Goal: Information Seeking & Learning: Compare options

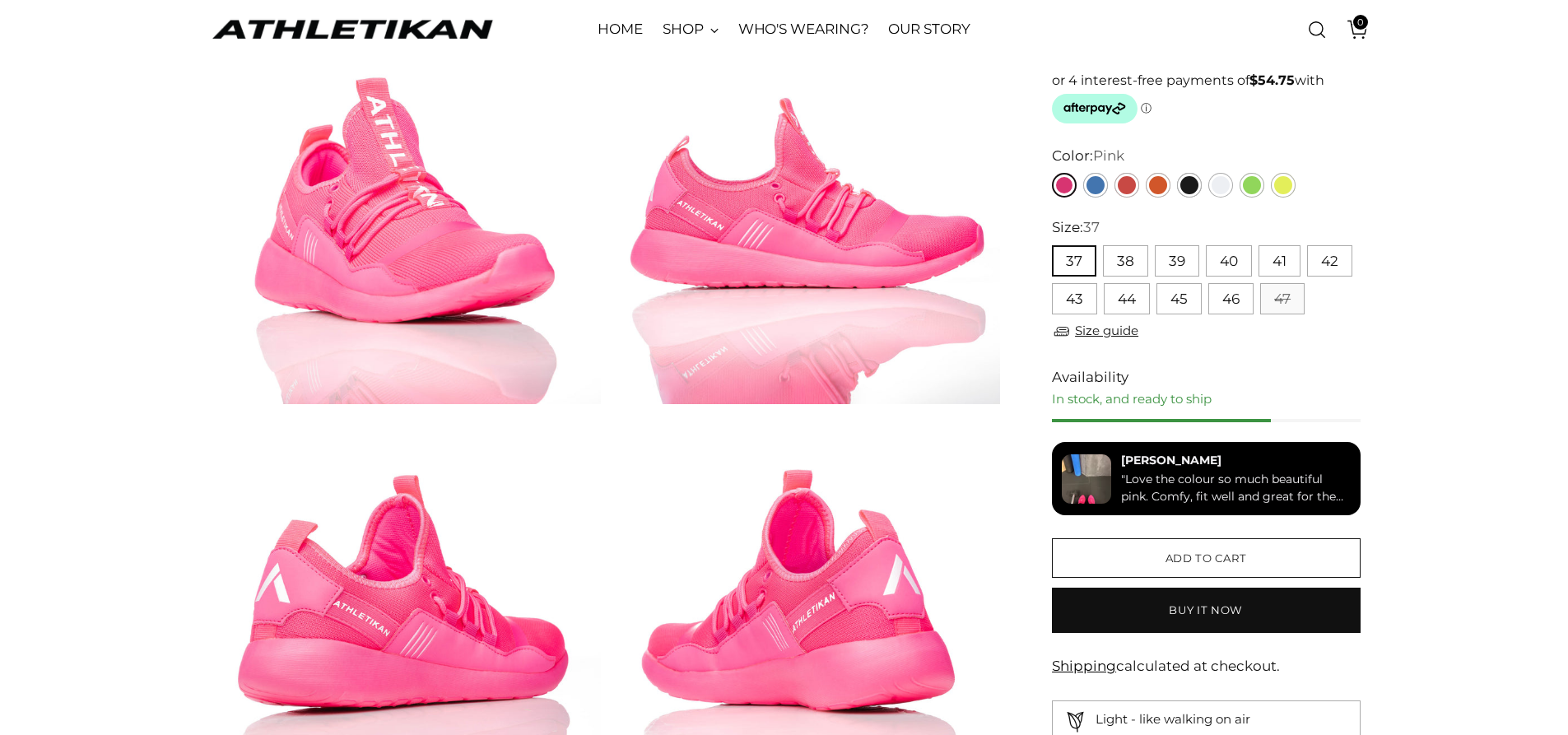
scroll to position [823, 0]
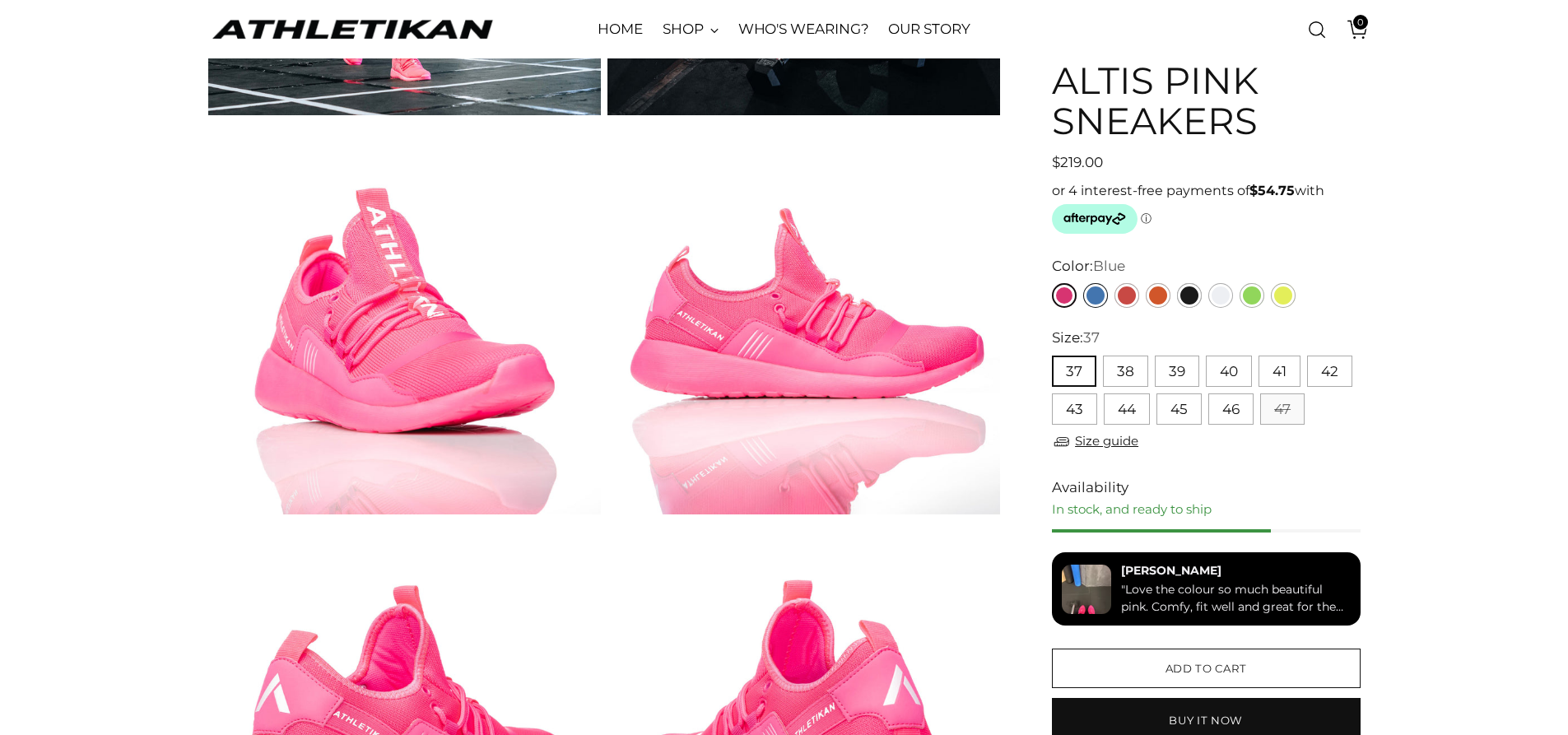
click at [1090, 291] on link "Blue" at bounding box center [1096, 295] width 25 height 25
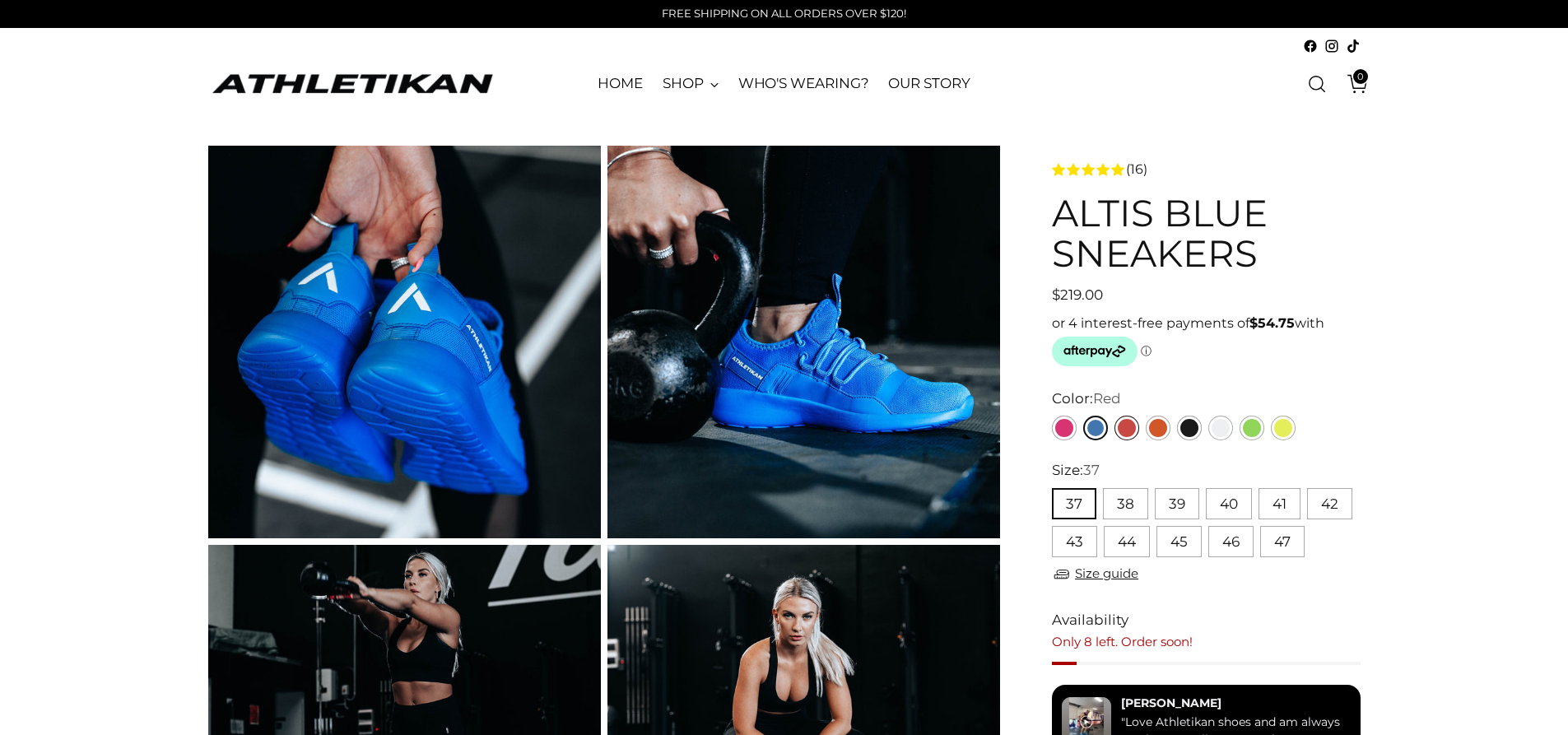
click at [1131, 427] on link "Red" at bounding box center [1127, 428] width 25 height 25
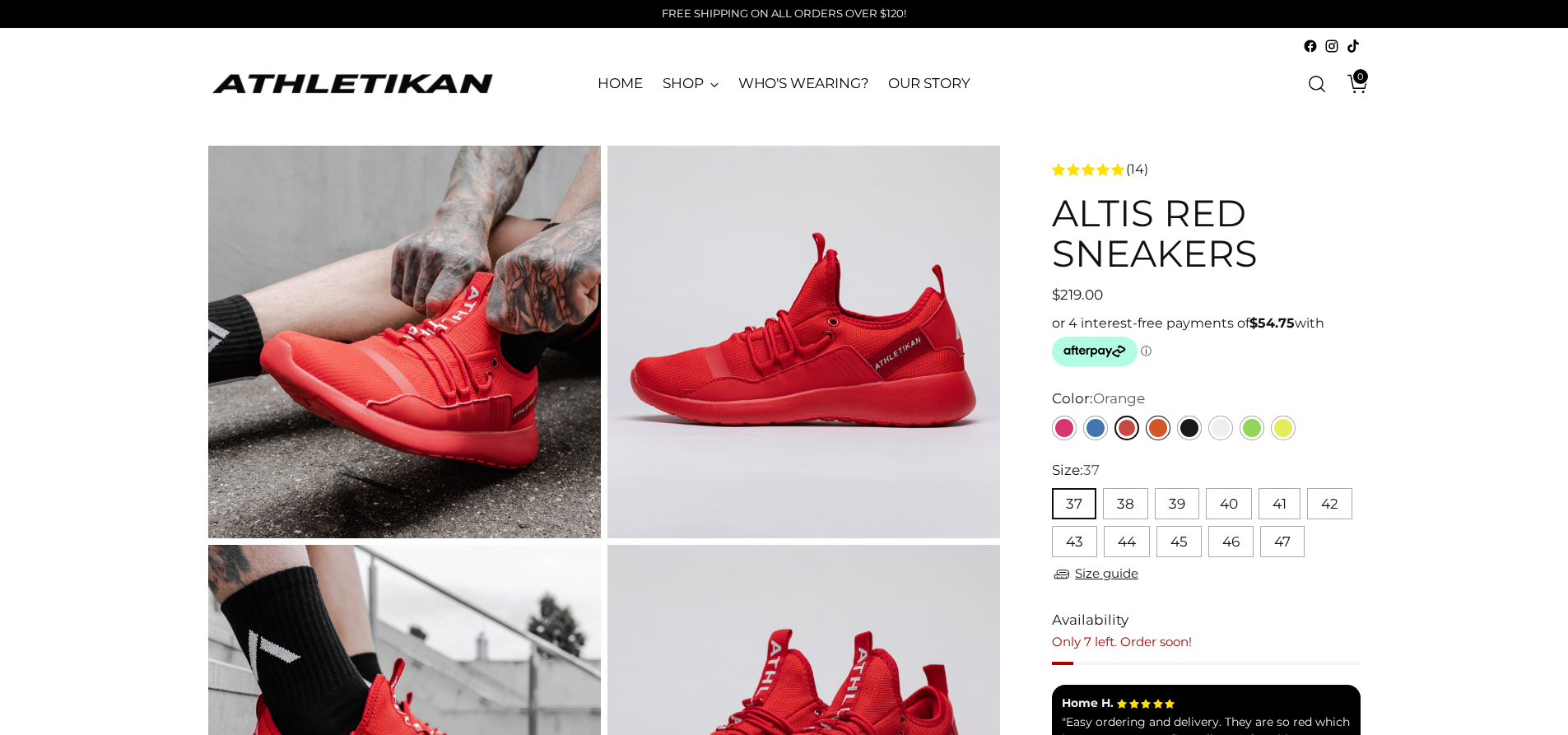
click at [1158, 427] on link "Orange" at bounding box center [1159, 428] width 25 height 25
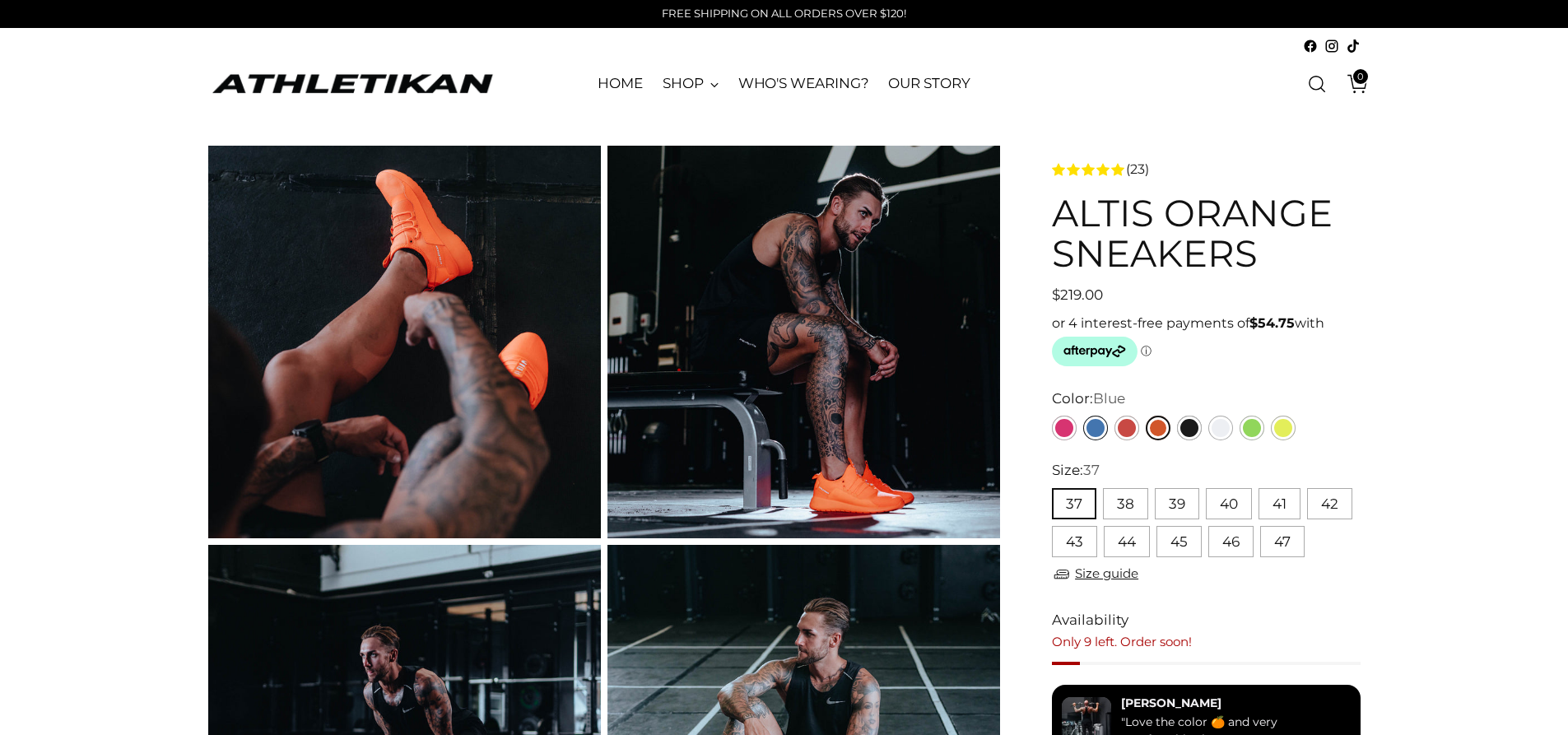
click at [1099, 422] on link "Blue" at bounding box center [1096, 428] width 25 height 25
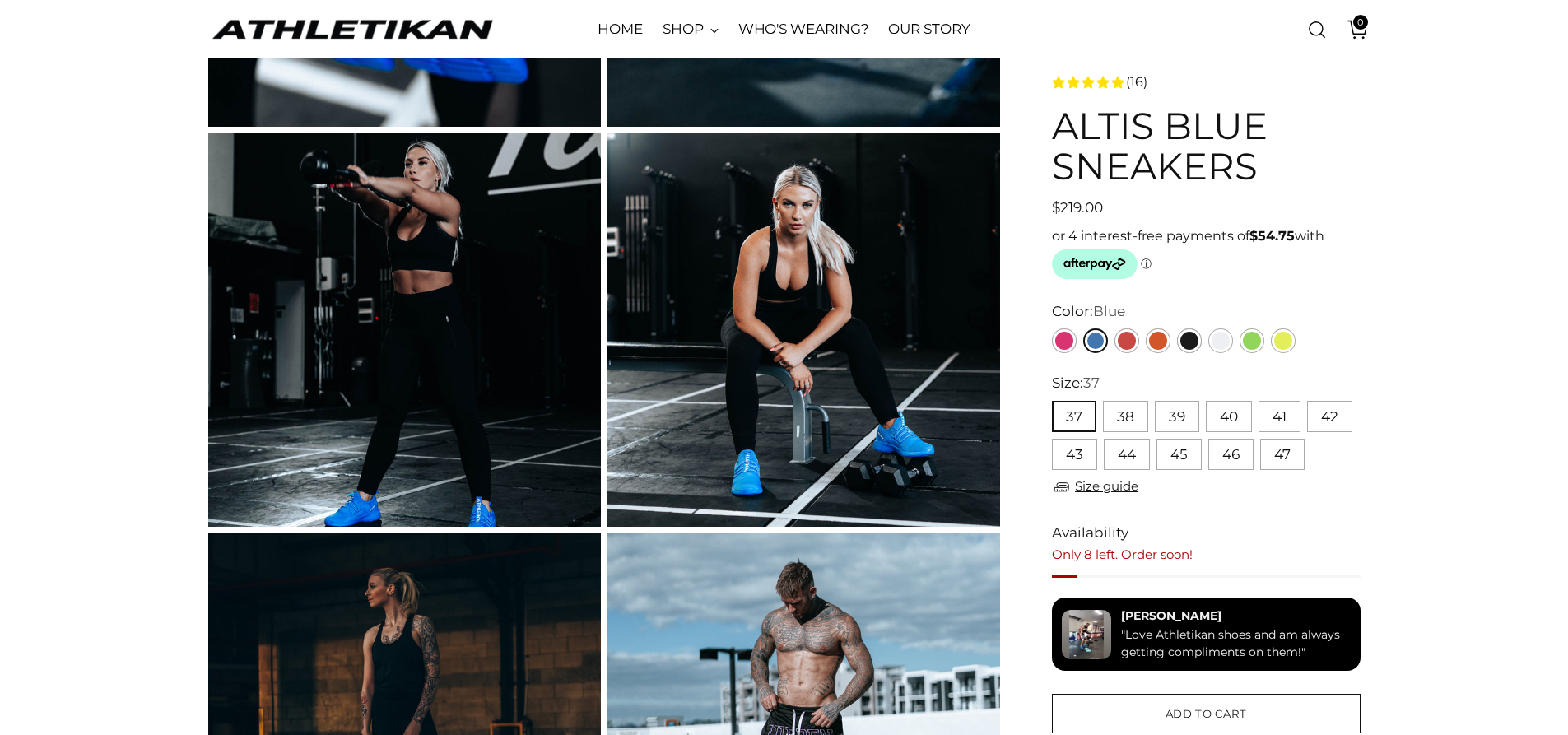
scroll to position [83, 0]
